Goal: Information Seeking & Learning: Learn about a topic

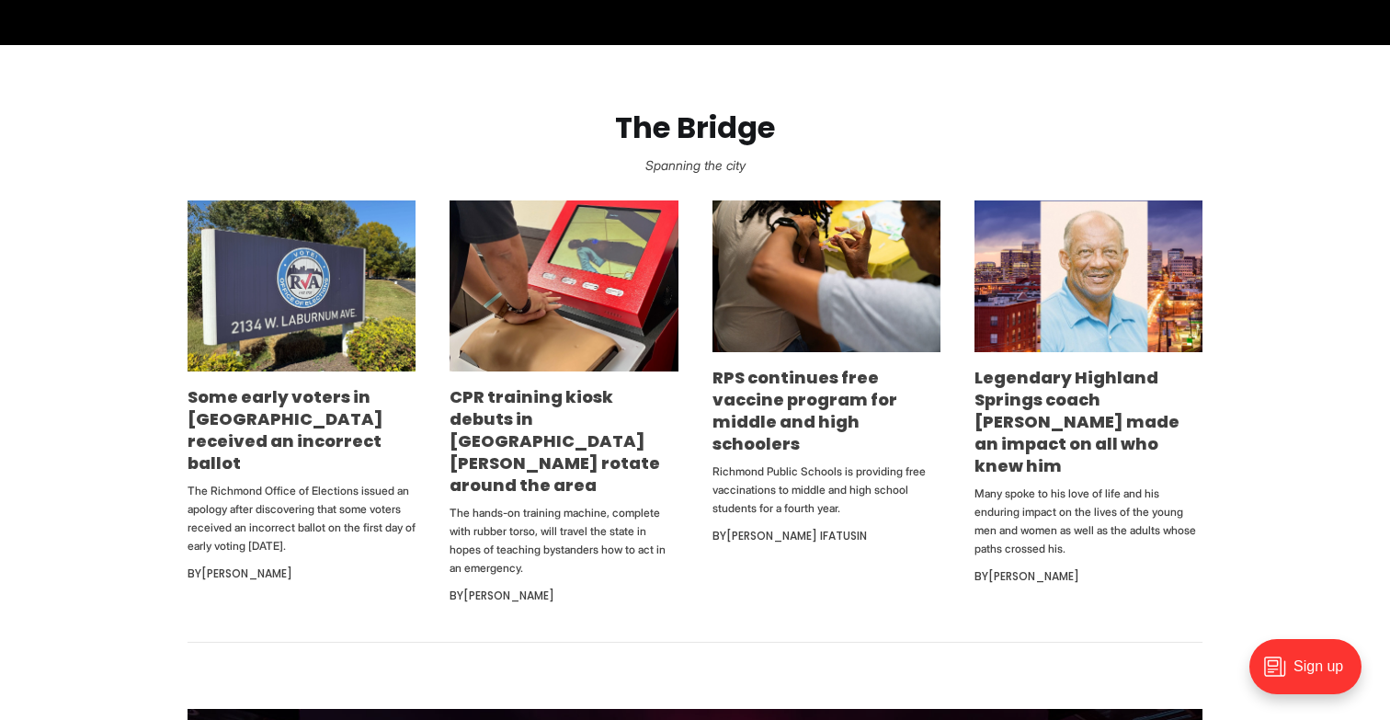
scroll to position [1059, 0]
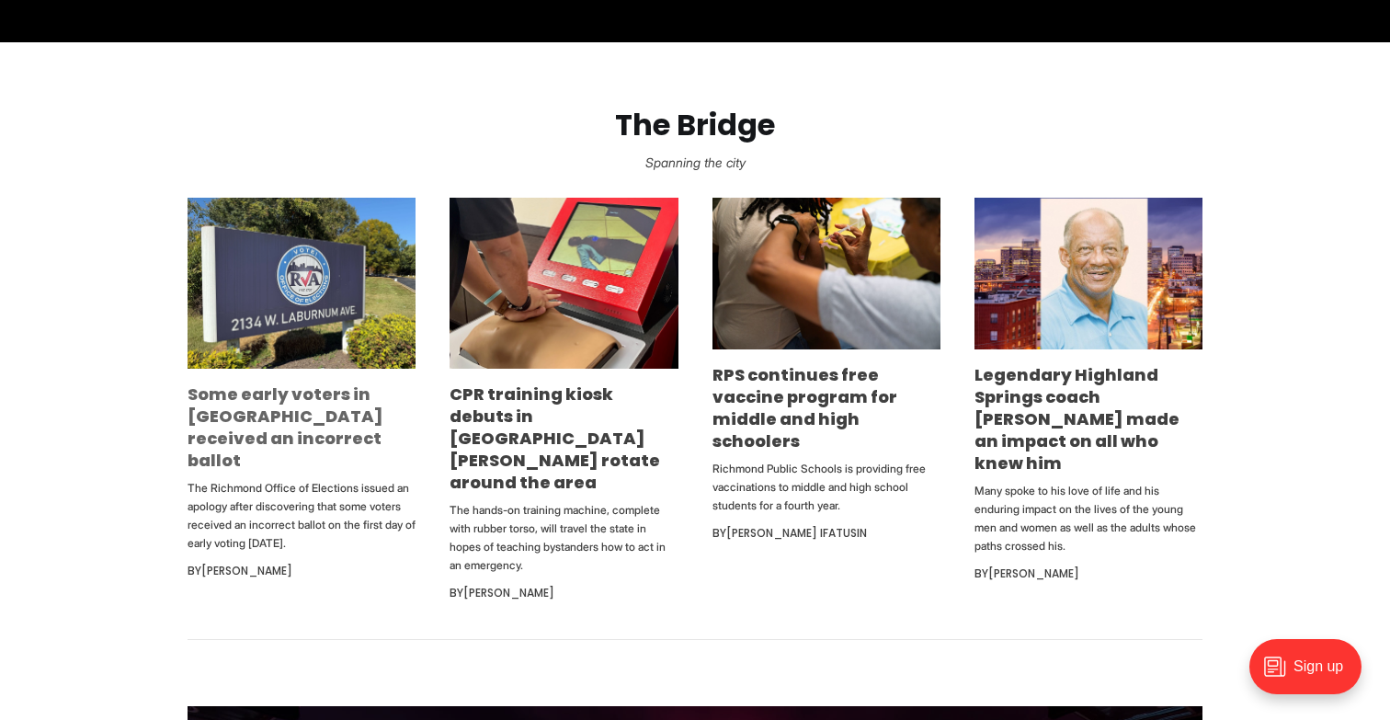
click at [322, 392] on link "Some early voters in [GEOGRAPHIC_DATA] received an incorrect ballot" at bounding box center [286, 427] width 196 height 89
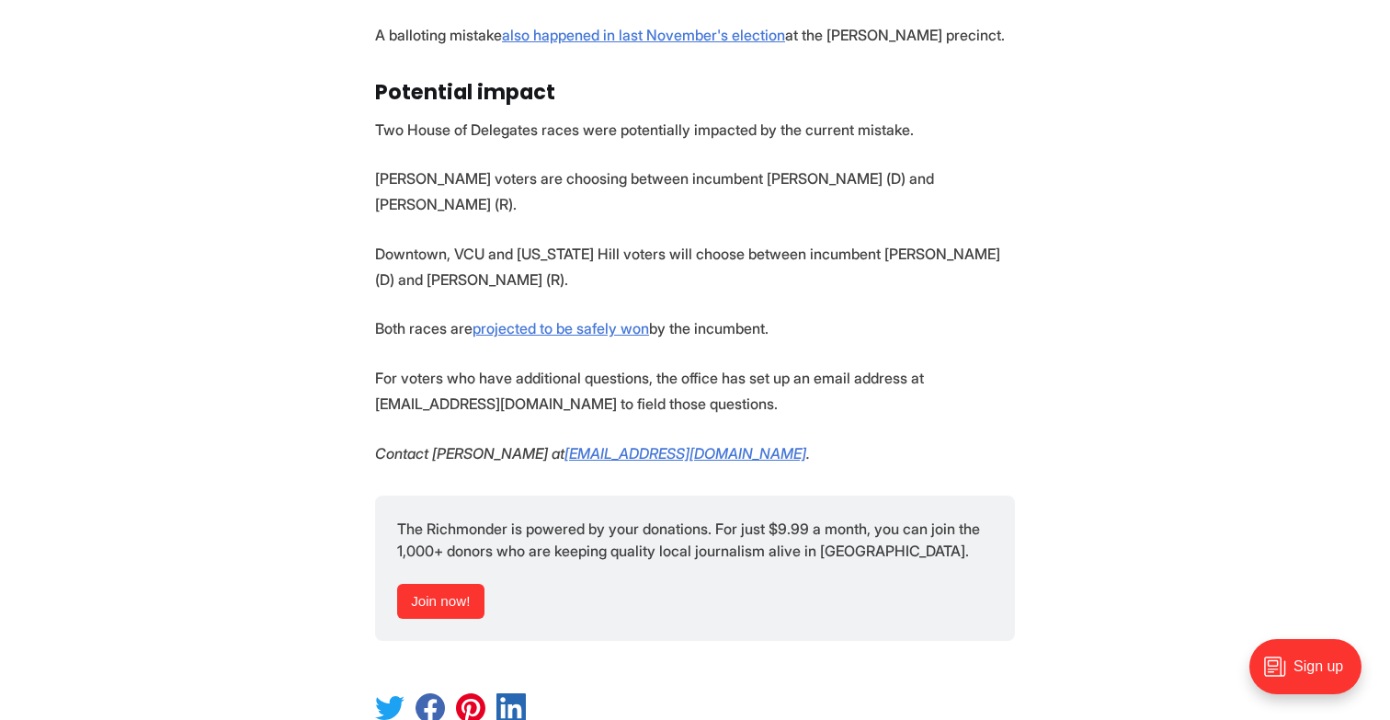
scroll to position [2153, 0]
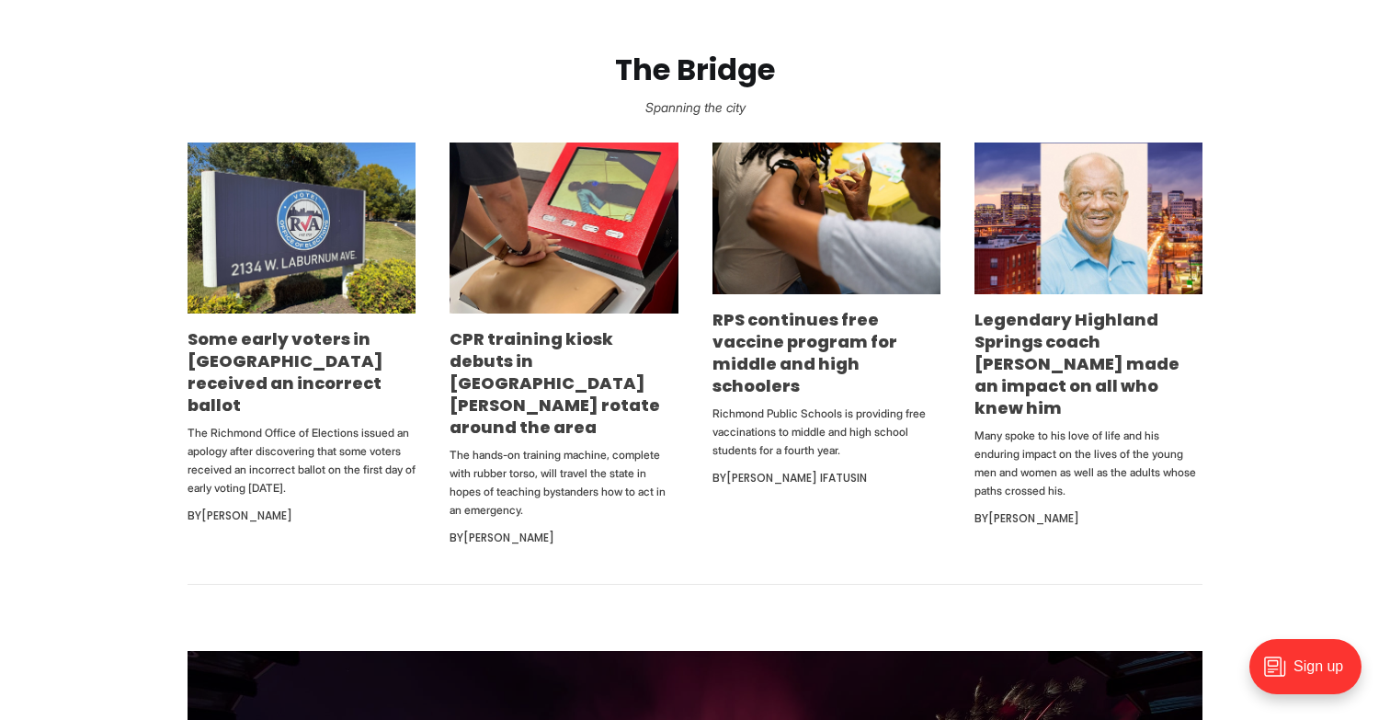
scroll to position [1133, 0]
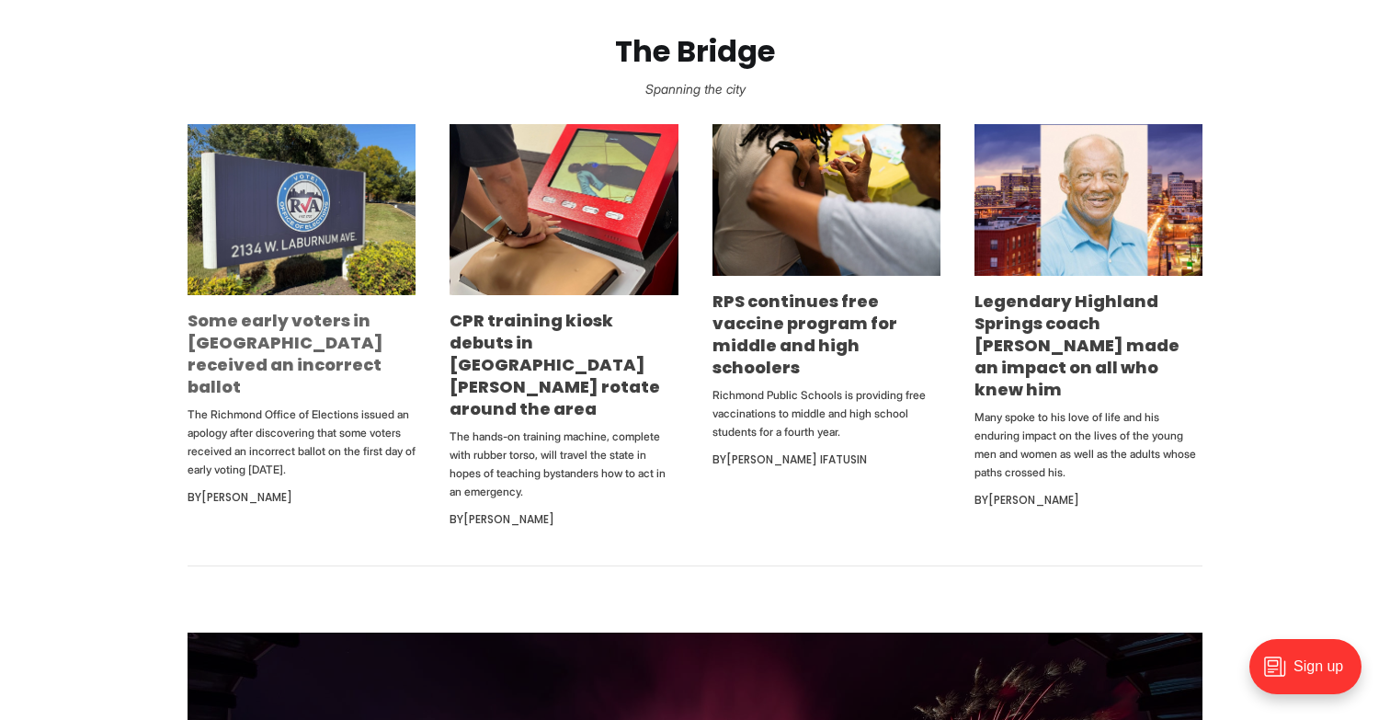
click at [322, 338] on link "Some early voters in [GEOGRAPHIC_DATA] received an incorrect ballot" at bounding box center [286, 353] width 196 height 89
click at [290, 321] on link "Some early voters in [GEOGRAPHIC_DATA] received an incorrect ballot" at bounding box center [286, 353] width 196 height 89
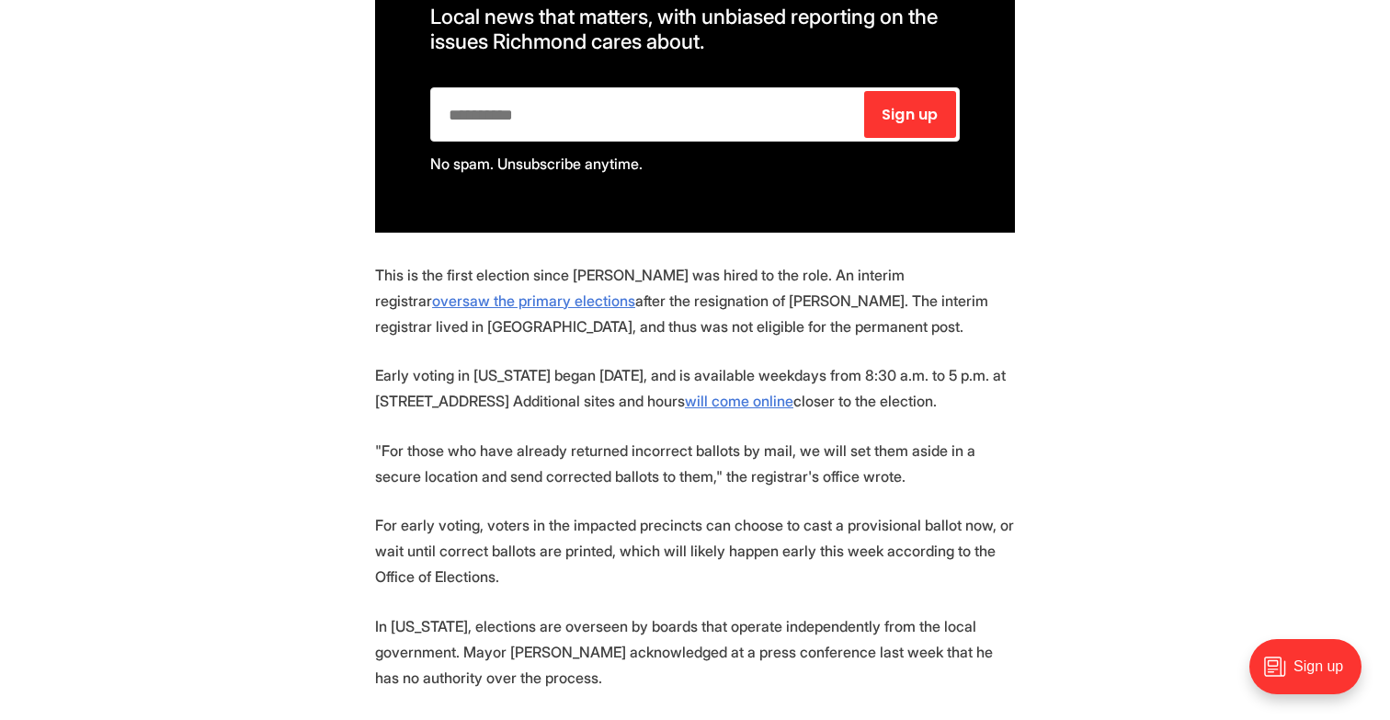
scroll to position [1356, 0]
